Goal: Task Accomplishment & Management: Use online tool/utility

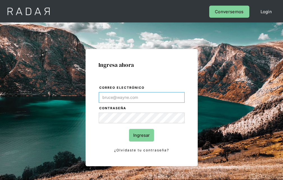
type input "[EMAIL_ADDRESS][PERSON_NAME][DOMAIN_NAME]"
click at [142, 135] on input "Ingresar" at bounding box center [141, 135] width 25 height 13
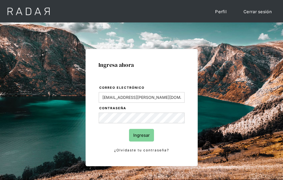
click at [142, 135] on input "Ingresar" at bounding box center [141, 135] width 25 height 13
